Goal: Task Accomplishment & Management: Manage account settings

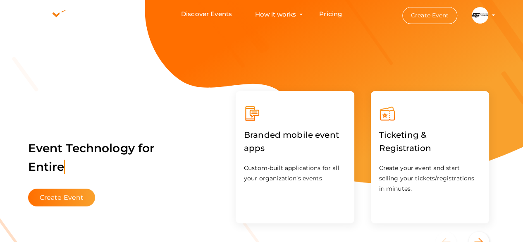
click at [480, 14] on img at bounding box center [480, 15] width 17 height 17
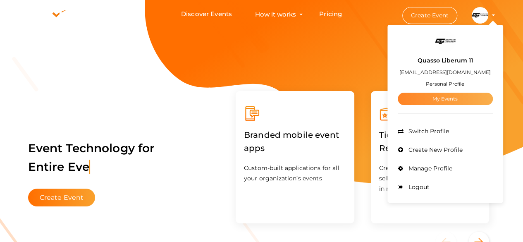
click at [442, 96] on link "My Events" at bounding box center [445, 99] width 95 height 12
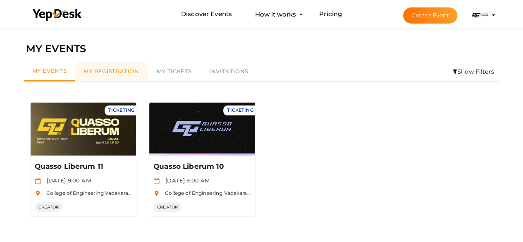
click at [102, 64] on link "My Registration" at bounding box center [111, 71] width 73 height 19
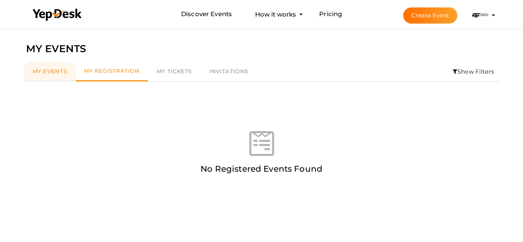
click at [49, 72] on span "My Events" at bounding box center [50, 71] width 35 height 7
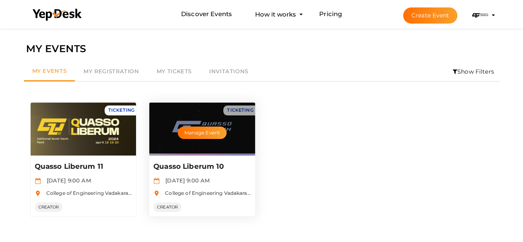
click at [217, 192] on span "College of Engineering Vadakara(CEV), [GEOGRAPHIC_DATA], [GEOGRAPHIC_DATA]" at bounding box center [270, 193] width 219 height 6
click at [208, 138] on button "Manage Event" at bounding box center [202, 133] width 49 height 12
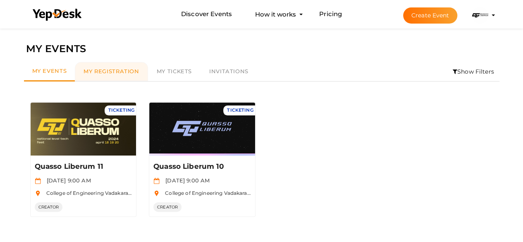
click at [130, 76] on link "My Registration" at bounding box center [111, 71] width 73 height 19
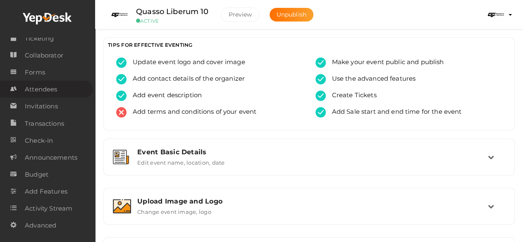
click at [27, 83] on span "Attendees" at bounding box center [41, 89] width 32 height 17
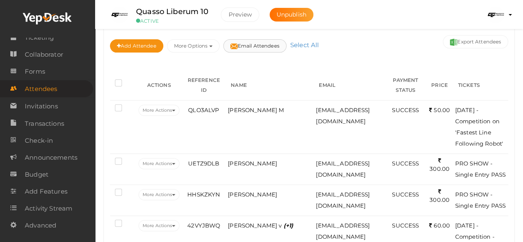
scroll to position [96, 0]
